Goal: Task Accomplishment & Management: Manage account settings

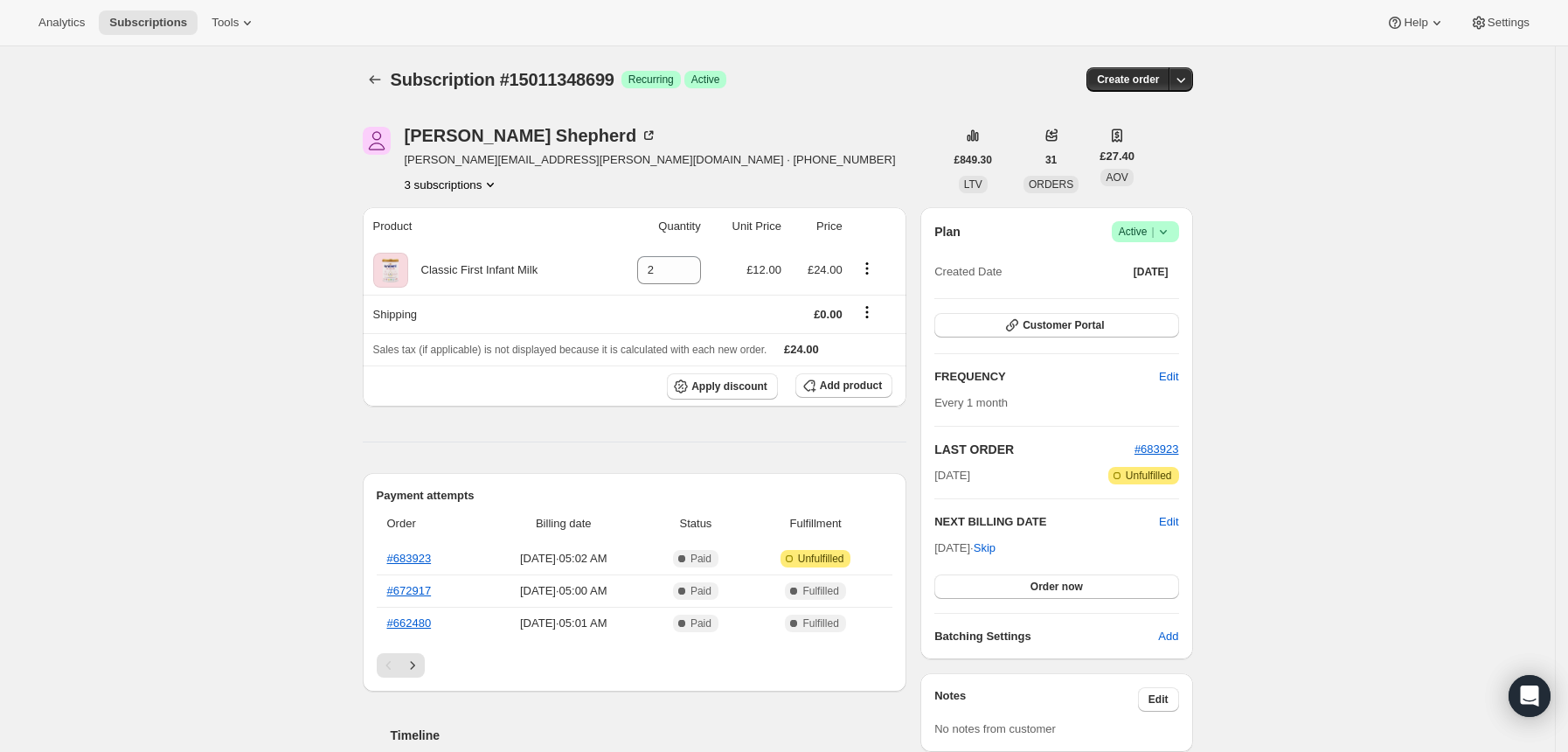
click at [492, 186] on icon "Product actions" at bounding box center [491, 184] width 17 height 17
click at [373, 78] on icon "Subscriptions" at bounding box center [375, 79] width 17 height 17
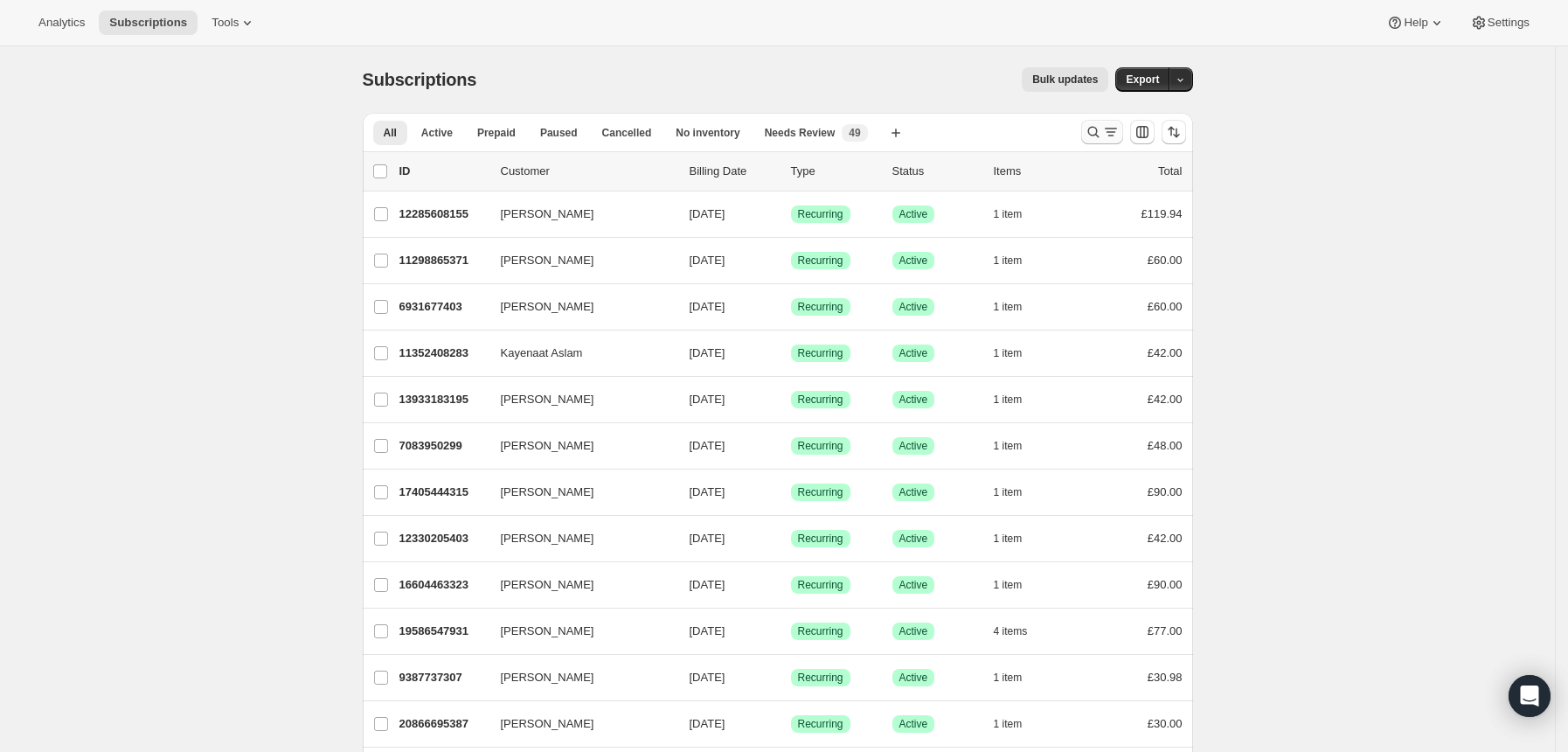
click at [1103, 130] on icon "Search and filter results" at bounding box center [1094, 132] width 17 height 17
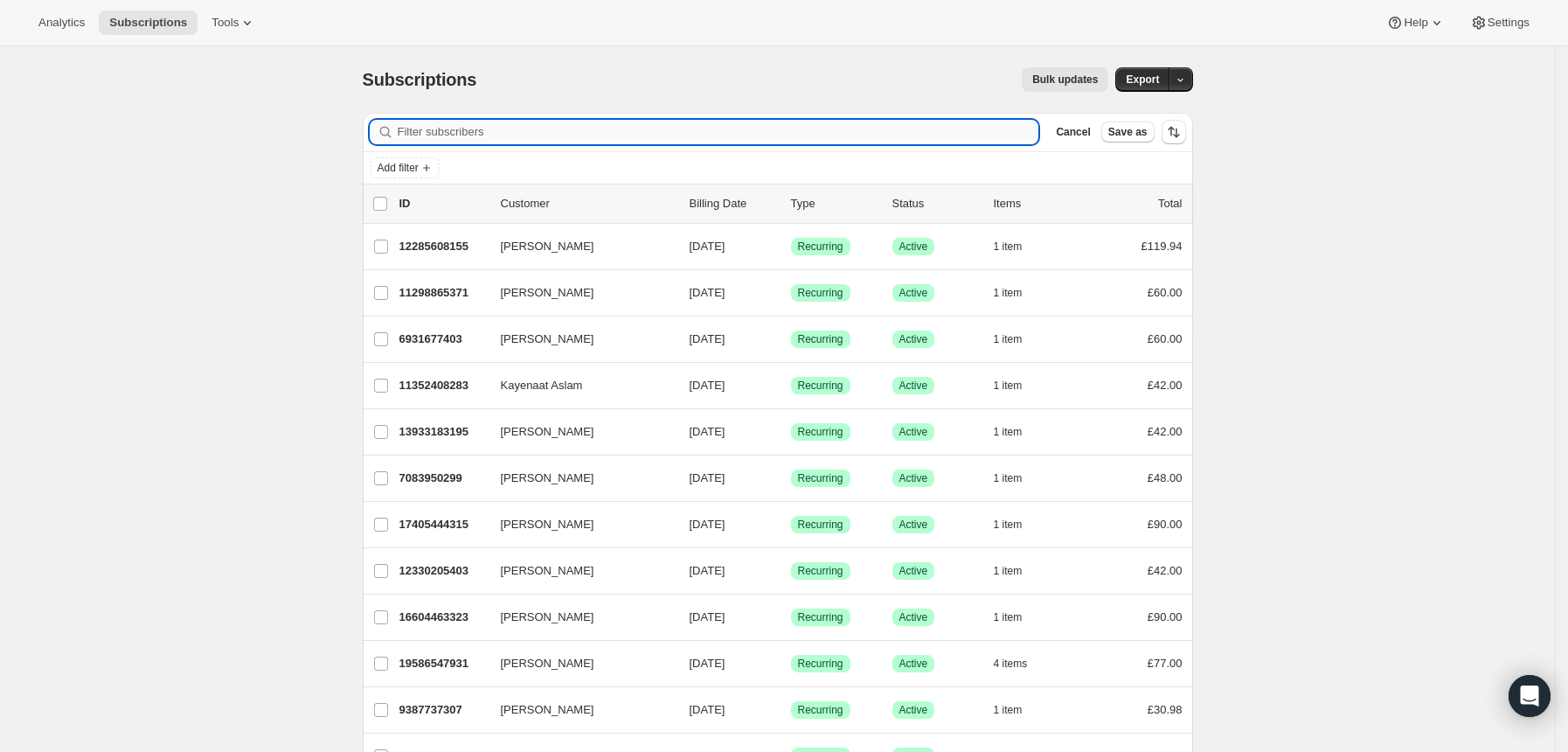
click at [890, 129] on input "Filter subscribers" at bounding box center [719, 131] width 642 height 24
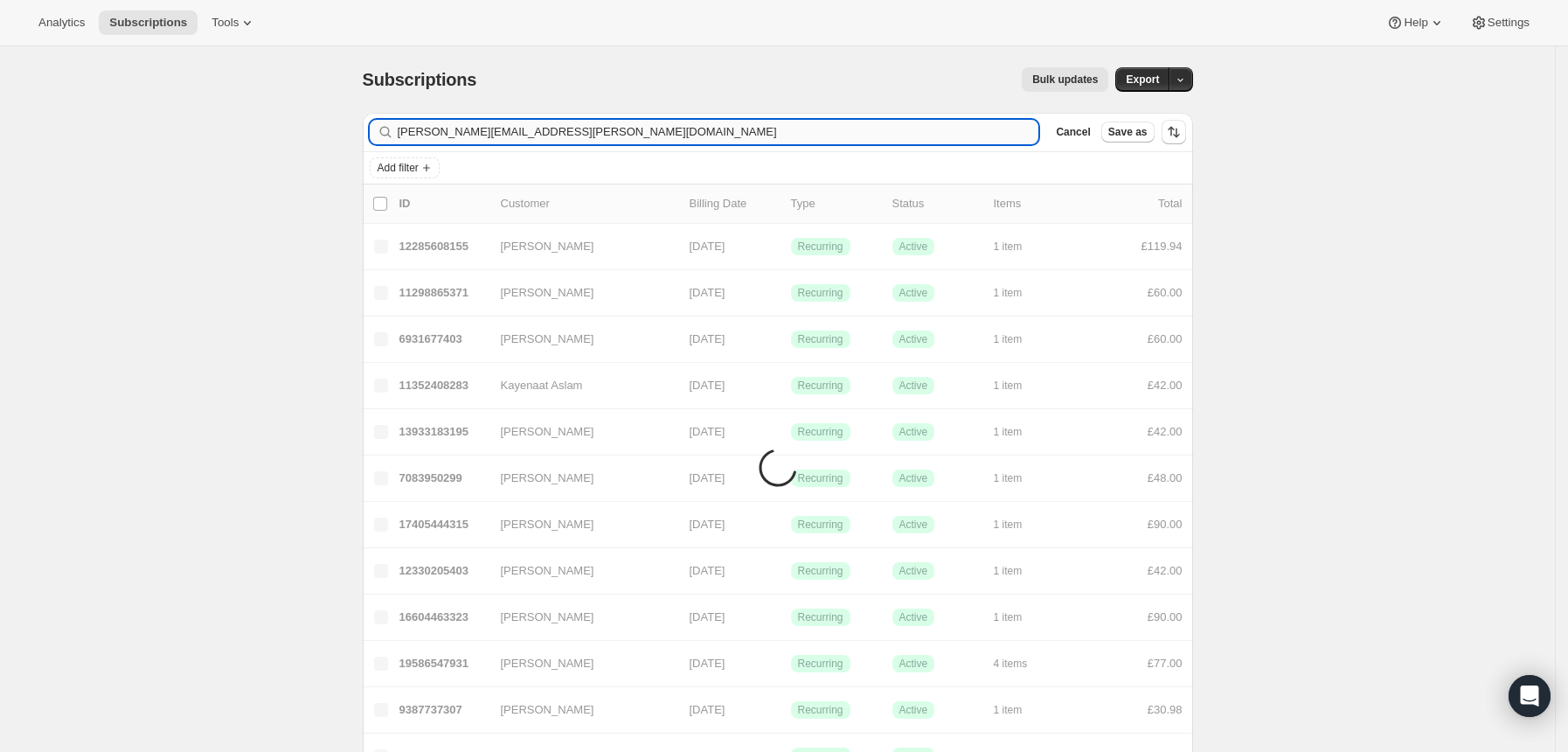
type input "[PERSON_NAME][EMAIL_ADDRESS][PERSON_NAME][DOMAIN_NAME]"
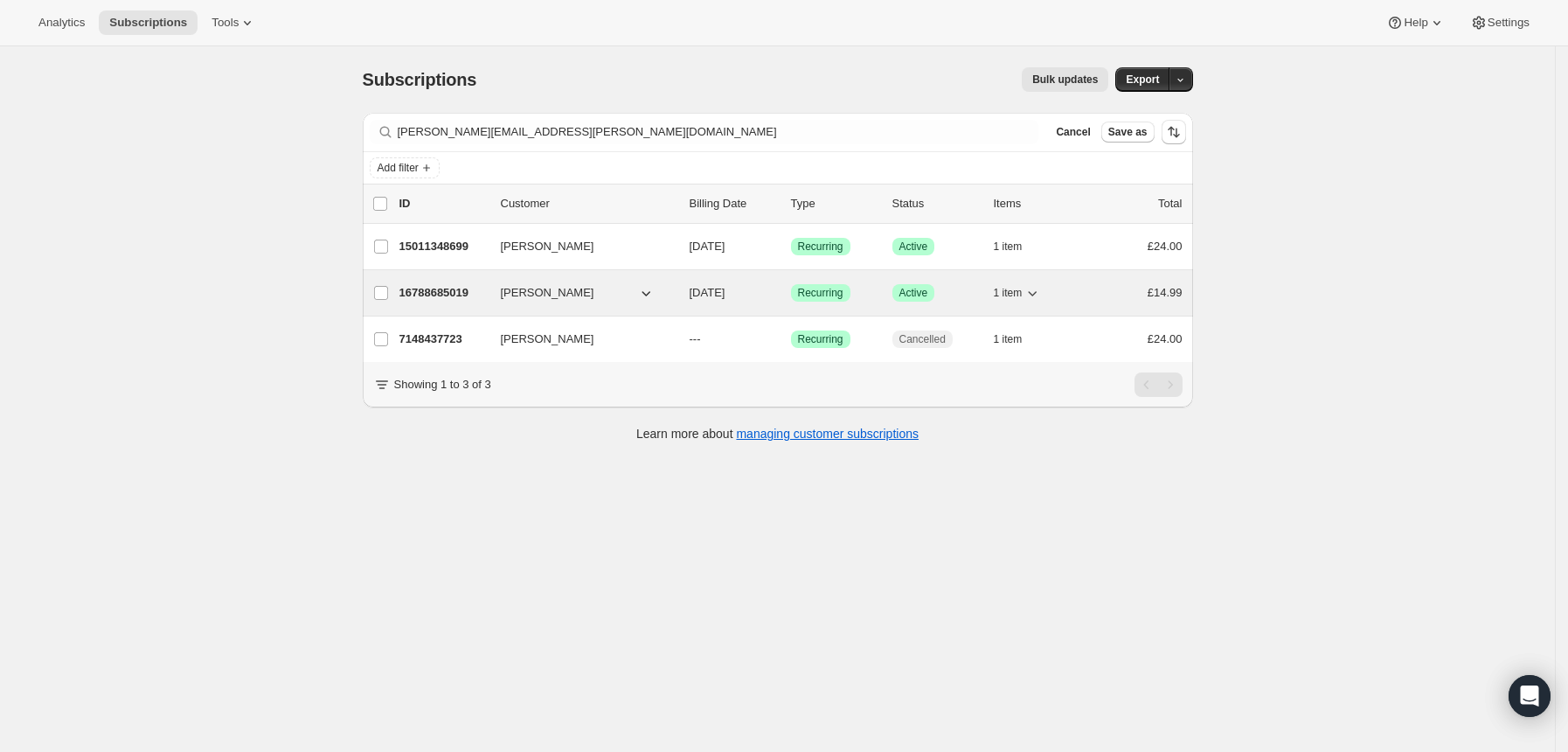
click at [879, 292] on div "Success Recurring" at bounding box center [835, 293] width 88 height 17
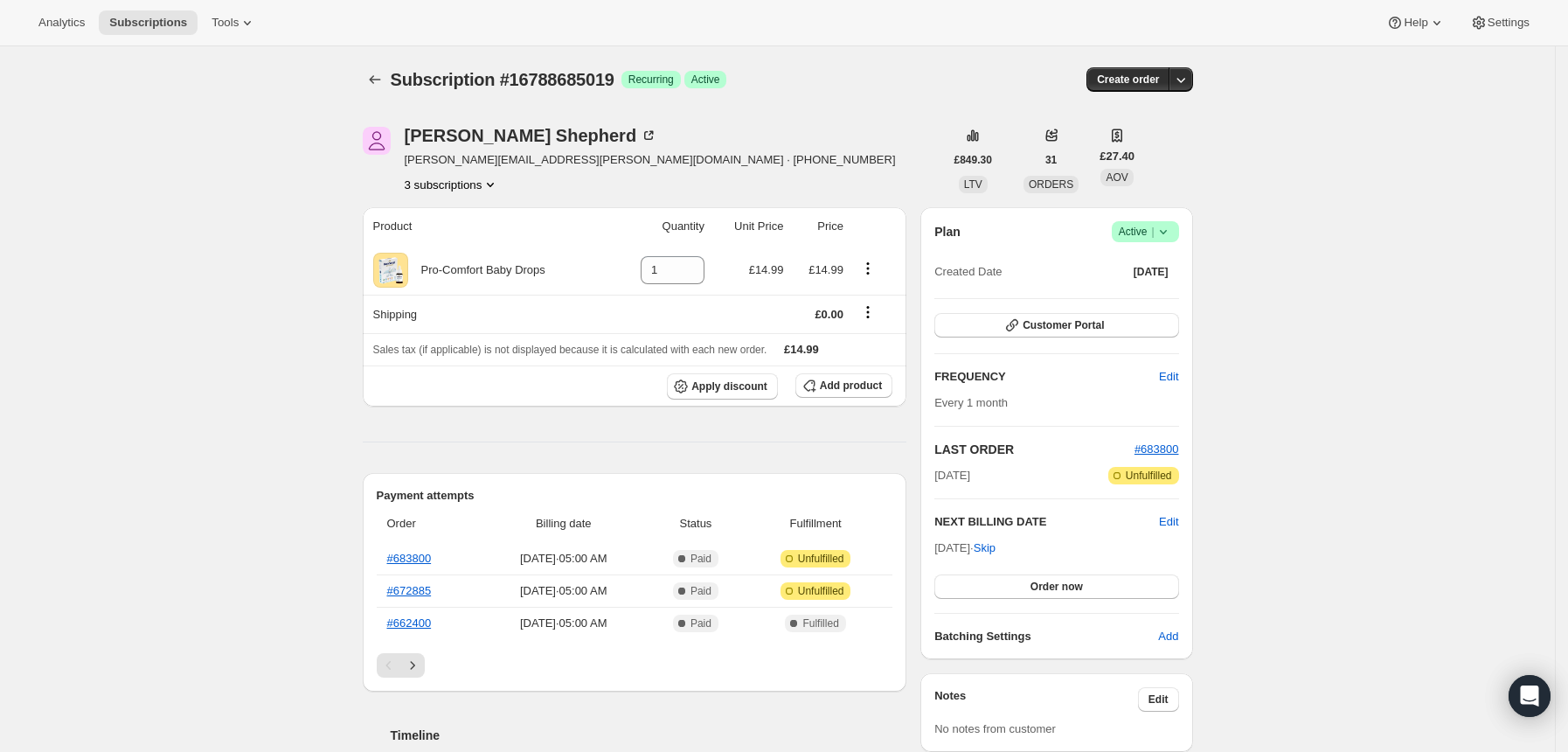
click at [1172, 227] on icon at bounding box center [1163, 231] width 17 height 17
click at [1154, 293] on span "Cancel subscription" at bounding box center [1153, 296] width 98 height 13
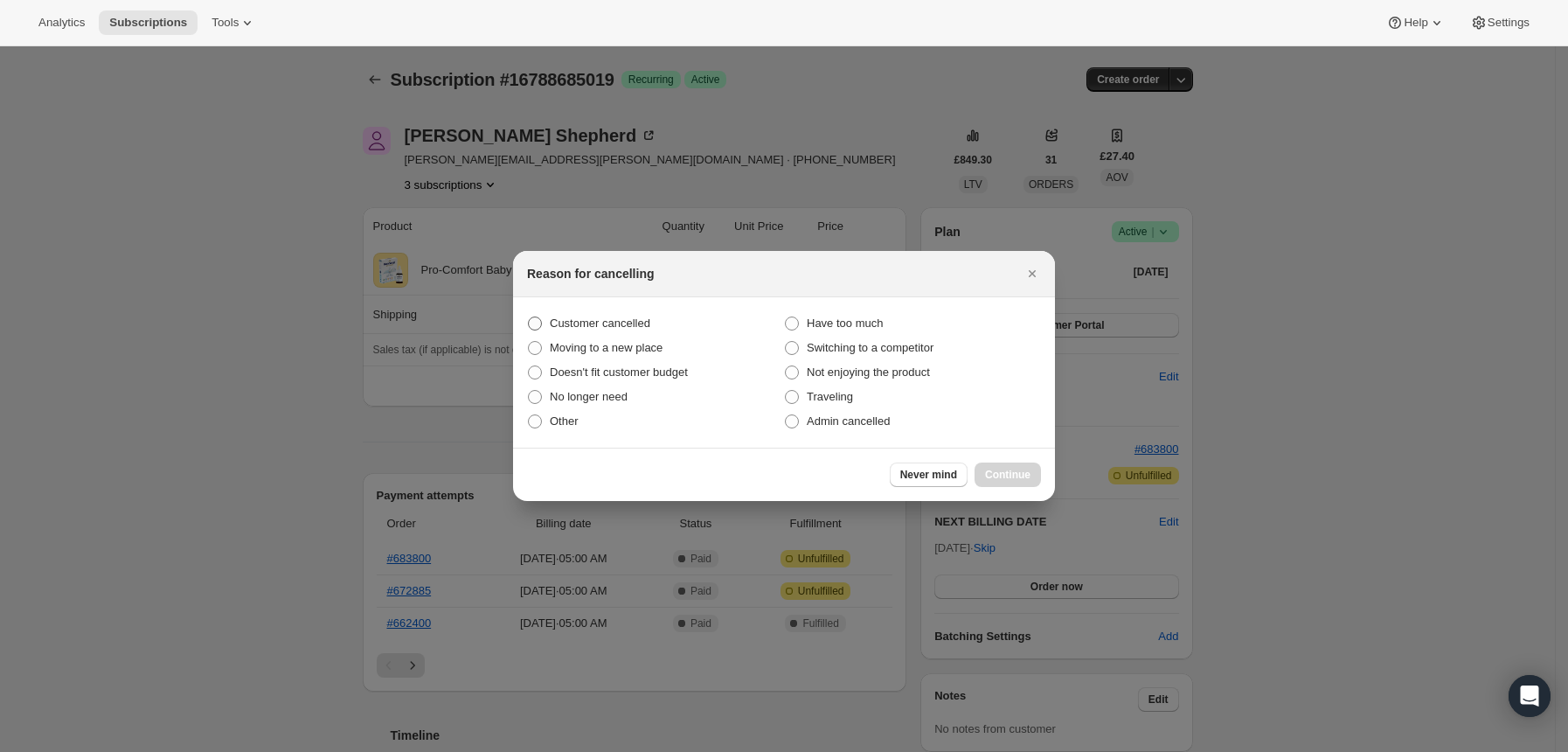
click at [637, 330] on span "Customer cancelled" at bounding box center [600, 323] width 100 height 13
click at [529, 317] on input "Customer cancelled" at bounding box center [528, 316] width 1 height 1
radio input "true"
click at [1011, 474] on span "Continue" at bounding box center [1007, 474] width 45 height 14
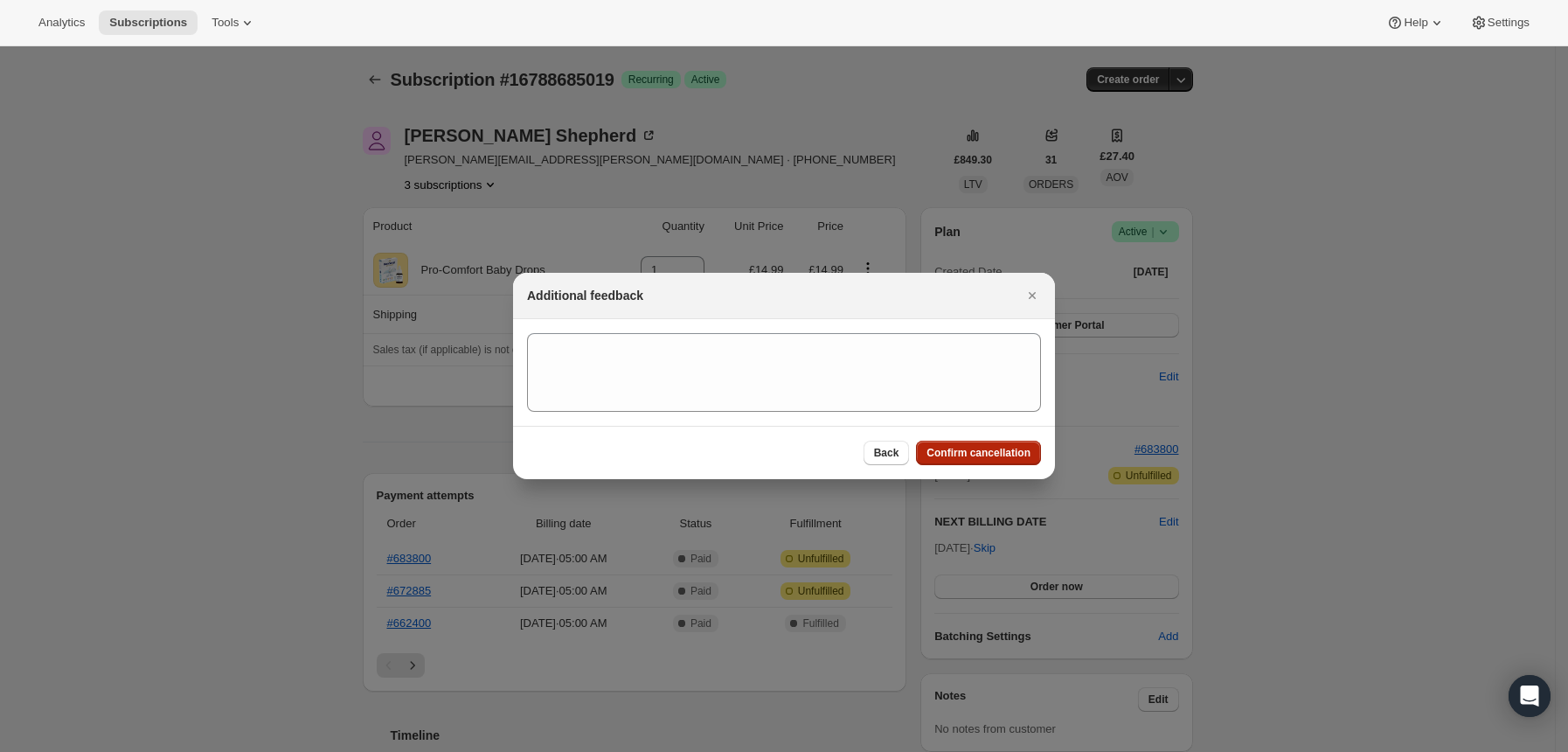
click at [998, 465] on button "Confirm cancellation" at bounding box center [979, 452] width 125 height 24
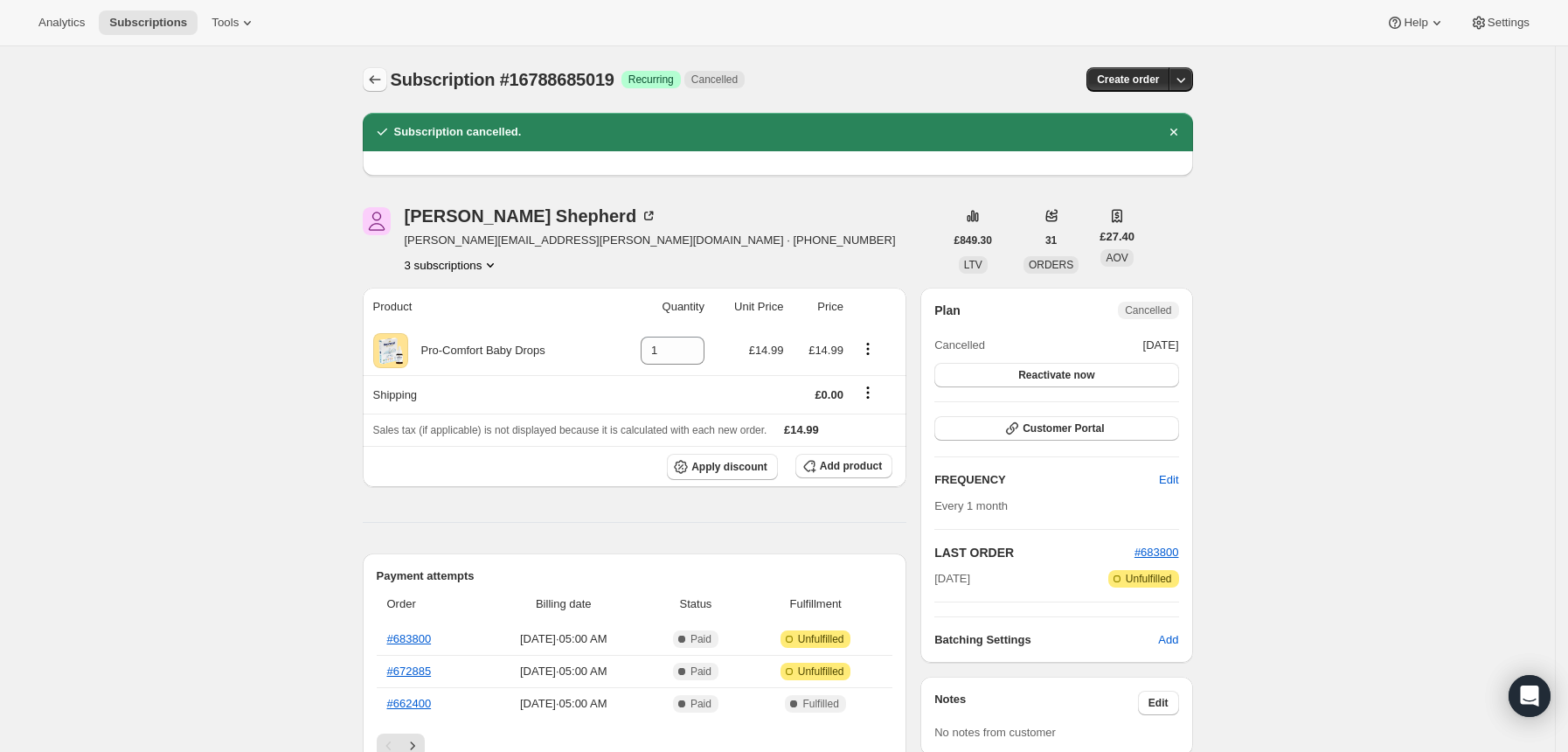
click at [380, 81] on icon "Subscriptions" at bounding box center [375, 79] width 17 height 17
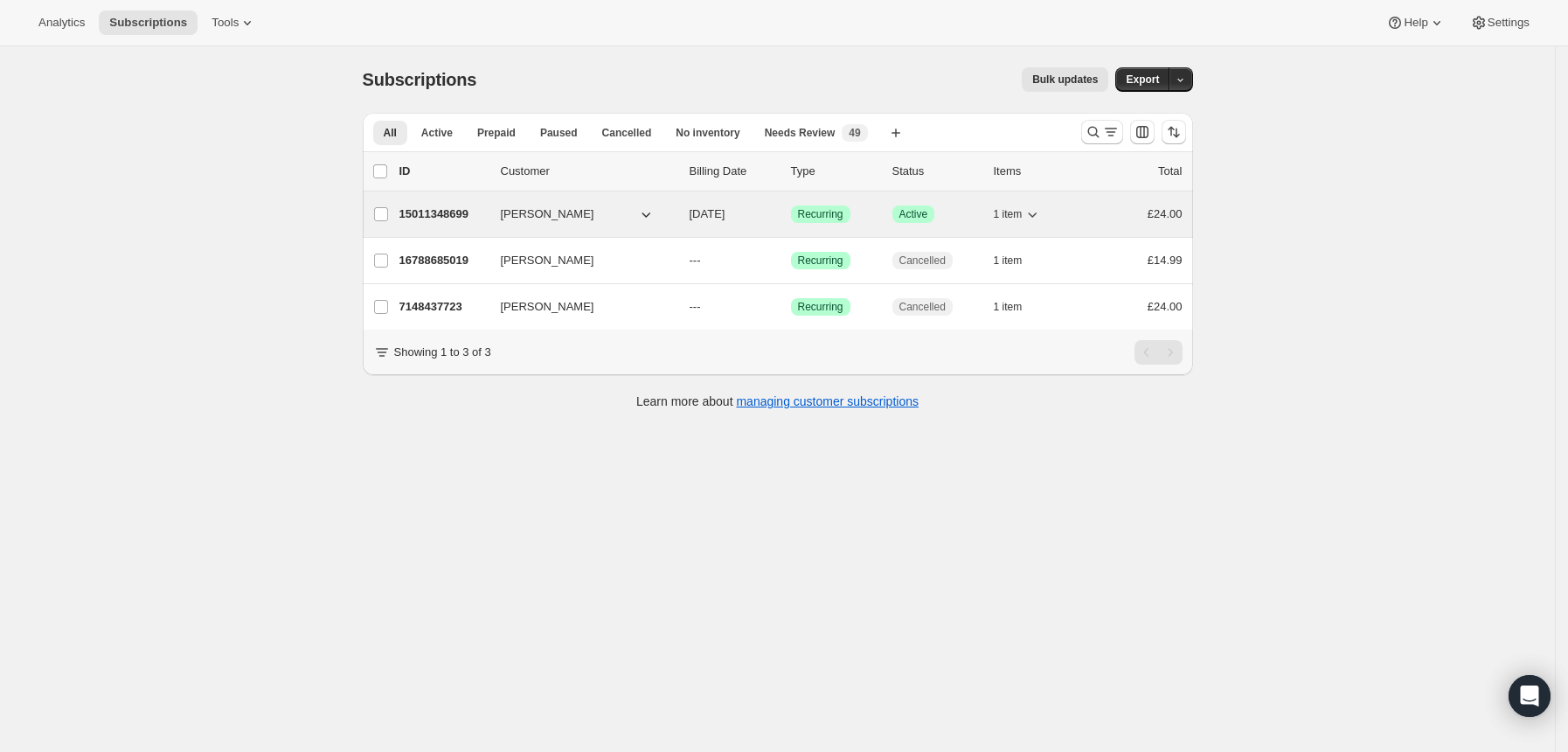
click at [770, 203] on div "15011348699 [PERSON_NAME] [DATE] Success Recurring Success Active 1 item £24.00" at bounding box center [791, 214] width 784 height 24
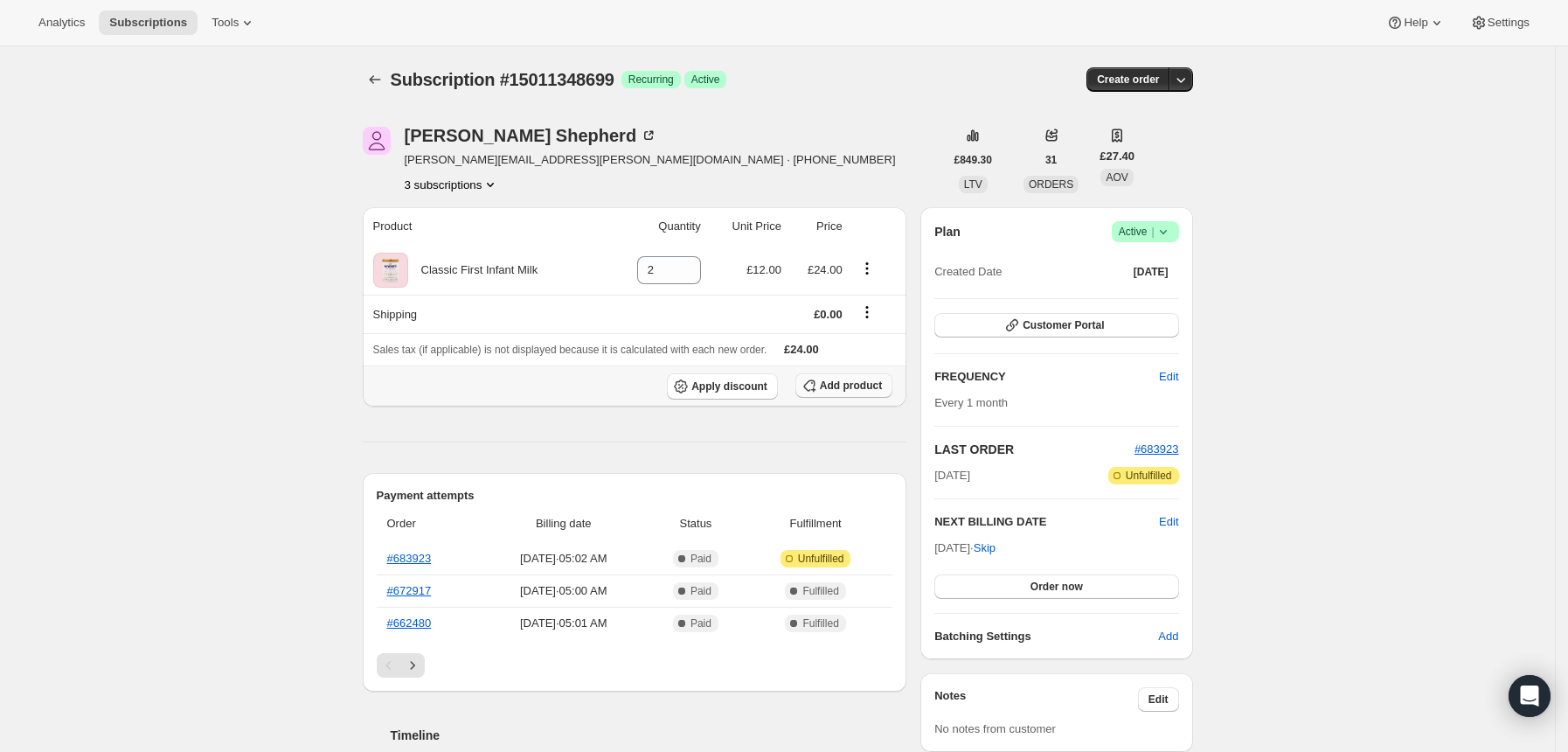
click at [861, 378] on button "Add product" at bounding box center [843, 385] width 97 height 24
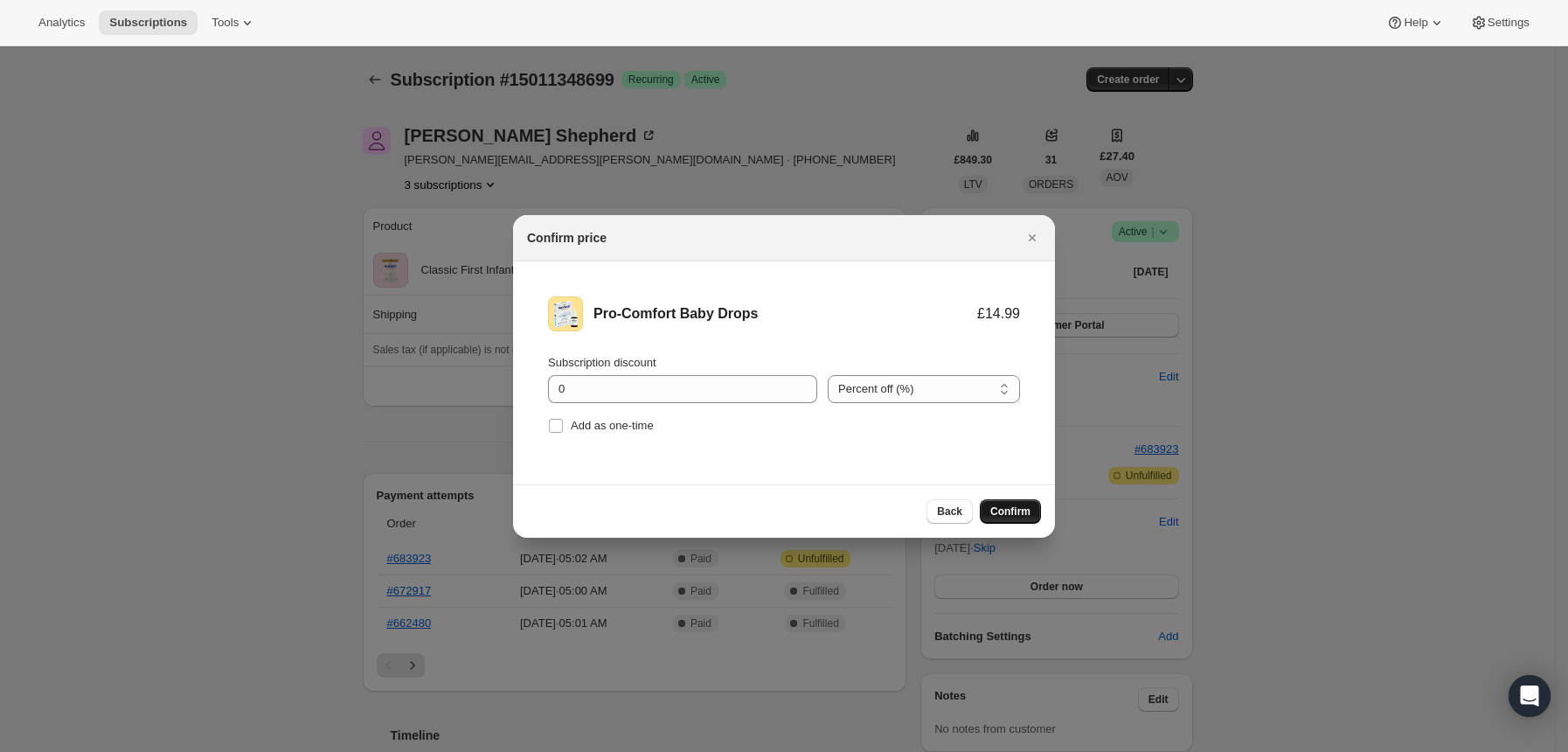
click at [1015, 514] on span "Confirm" at bounding box center [1011, 511] width 40 height 14
